Goal: Task Accomplishment & Management: Manage account settings

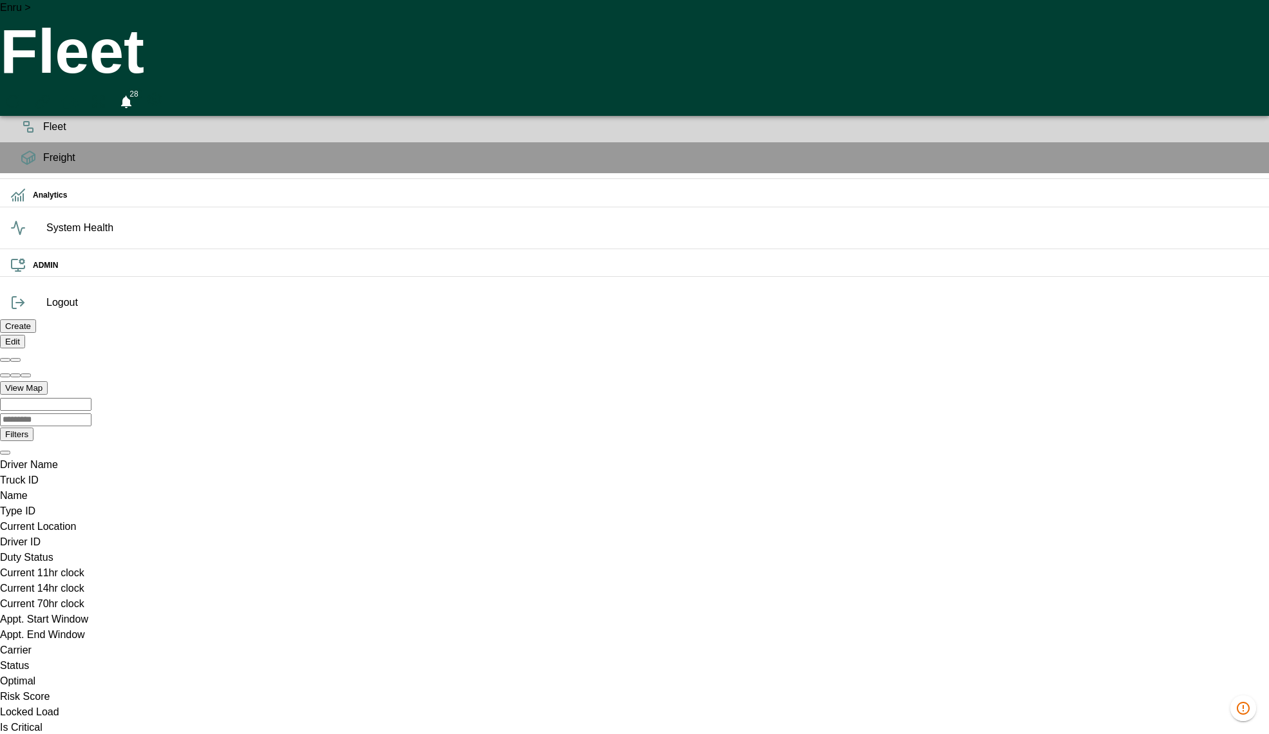
scroll to position [0, 915564]
click at [646, 25] on div "Enru > Fleet 28" at bounding box center [634, 58] width 1269 height 116
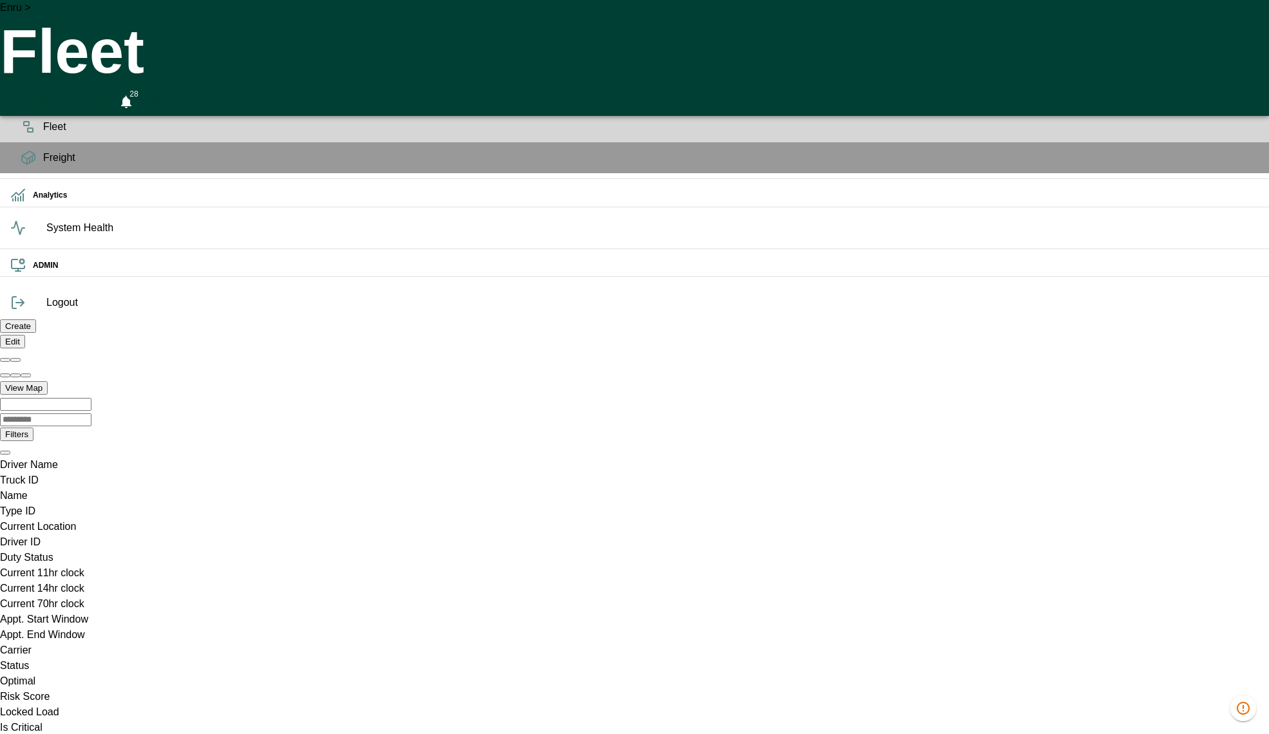
drag, startPoint x: 776, startPoint y: 446, endPoint x: 718, endPoint y: 451, distance: 58.1
click at [160, 93] on icon "Preferences" at bounding box center [155, 99] width 12 height 13
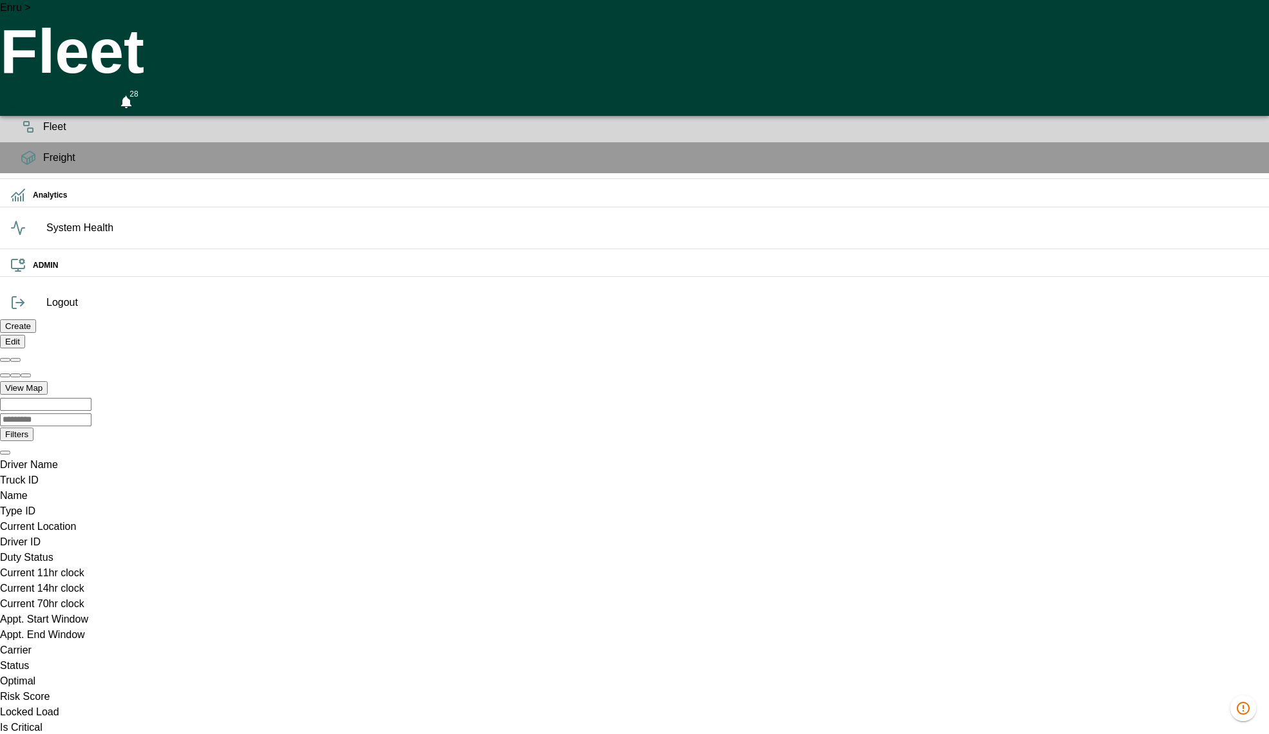
drag, startPoint x: 703, startPoint y: 46, endPoint x: 237, endPoint y: 19, distance: 466.5
click at [162, 91] on icon "Preferences" at bounding box center [154, 98] width 15 height 15
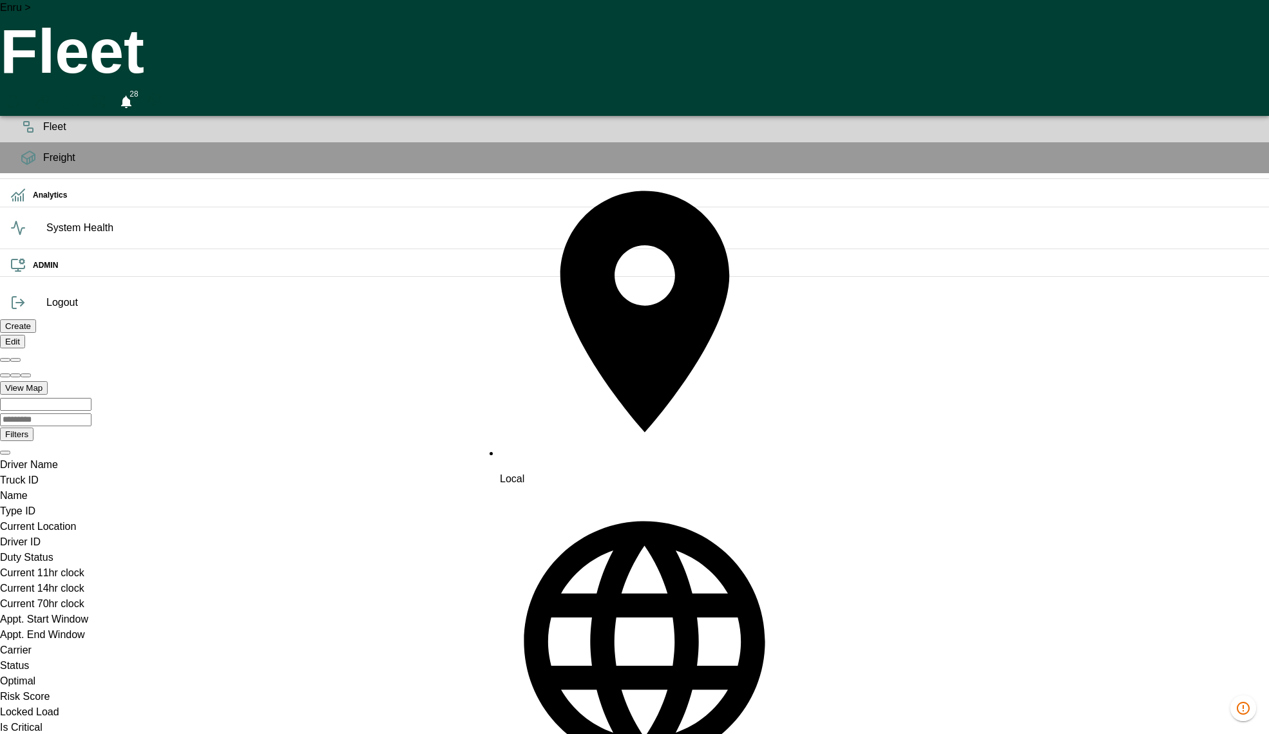
click at [541, 174] on li "Local" at bounding box center [645, 327] width 290 height 320
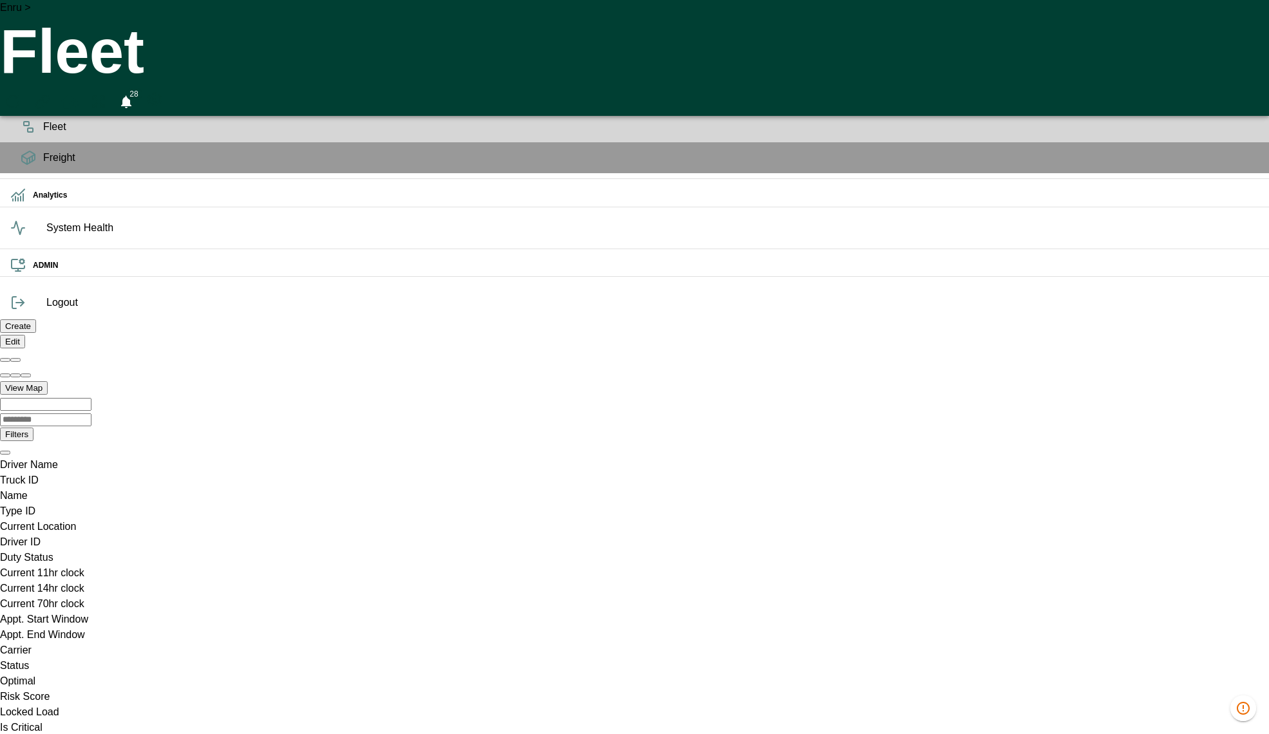
drag, startPoint x: 696, startPoint y: 46, endPoint x: 667, endPoint y: 46, distance: 29.0
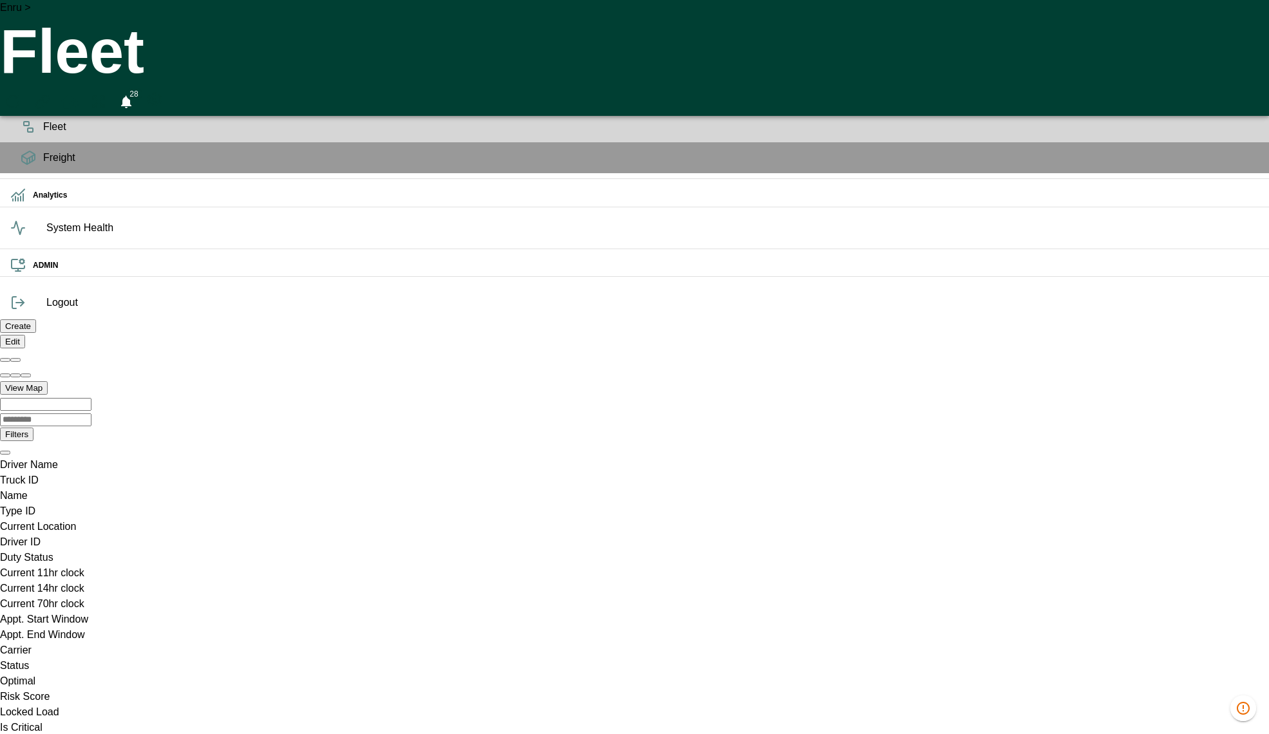
type bry-time "Tue Aug 05 2025 16:00:00 GMT-0400 (Eastern Daylight Time)"
